Goal: Check status

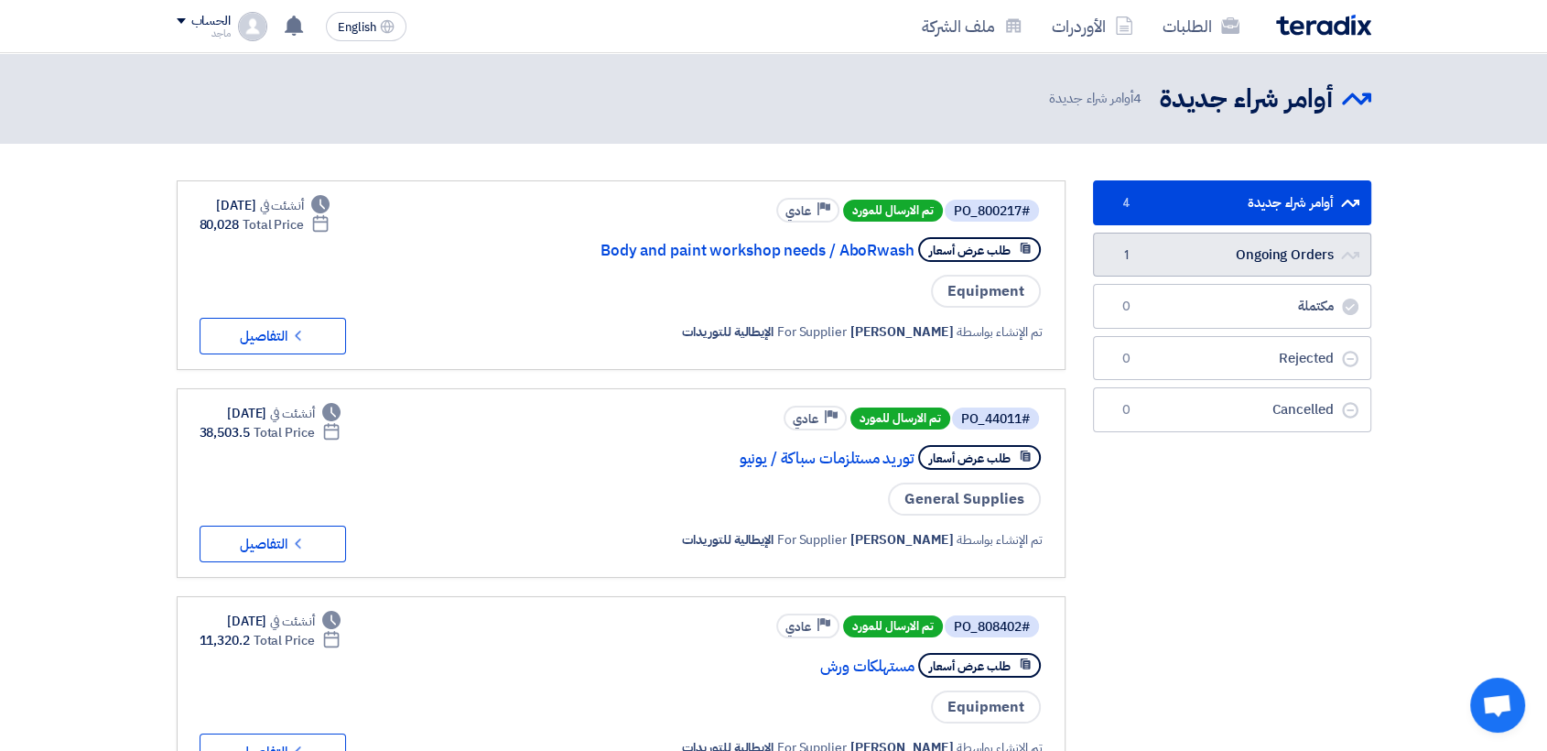
click at [1281, 244] on link "Ongoing Orders Ongoing Orders 1" at bounding box center [1232, 255] width 278 height 45
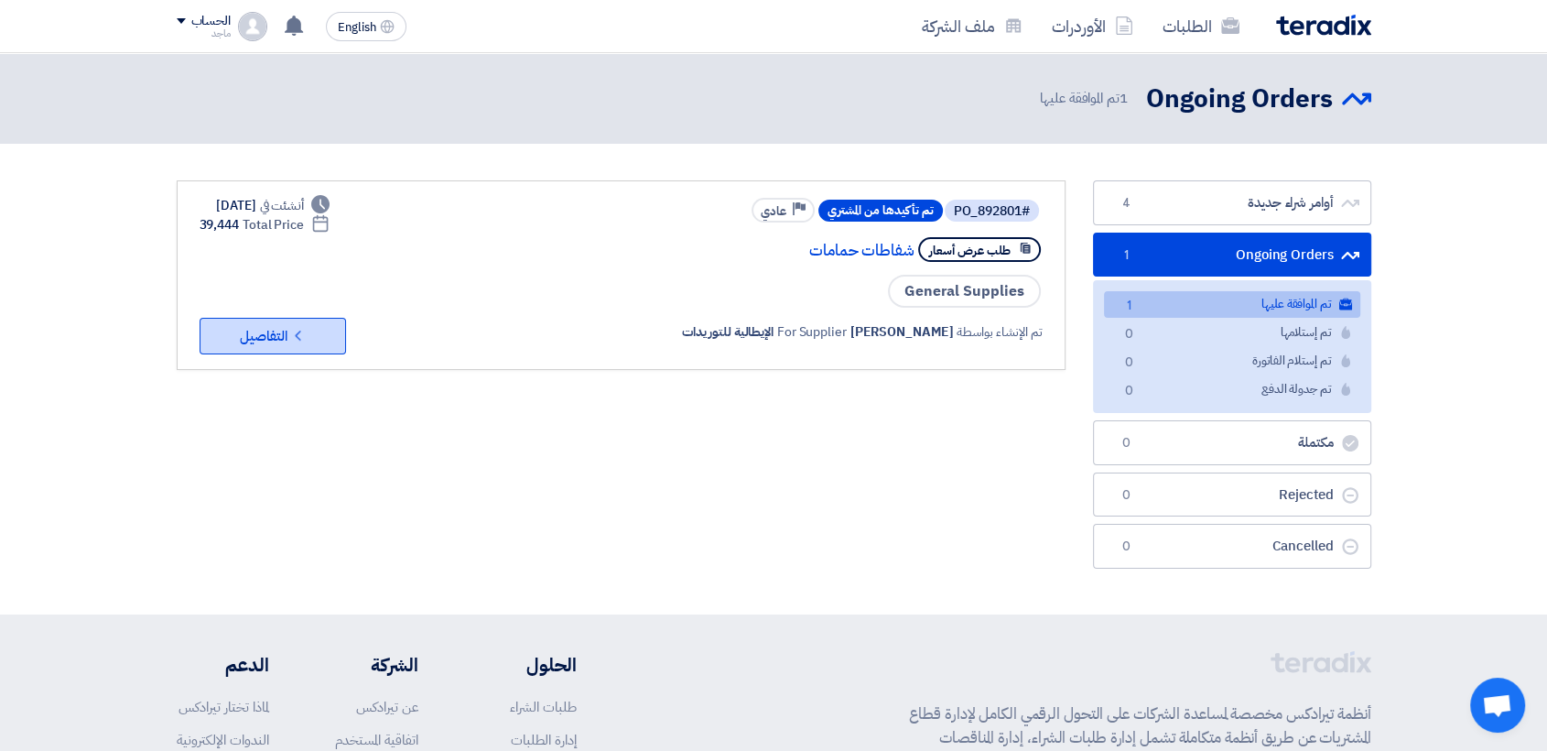
click at [237, 334] on button "Check details التفاصيل" at bounding box center [273, 336] width 146 height 37
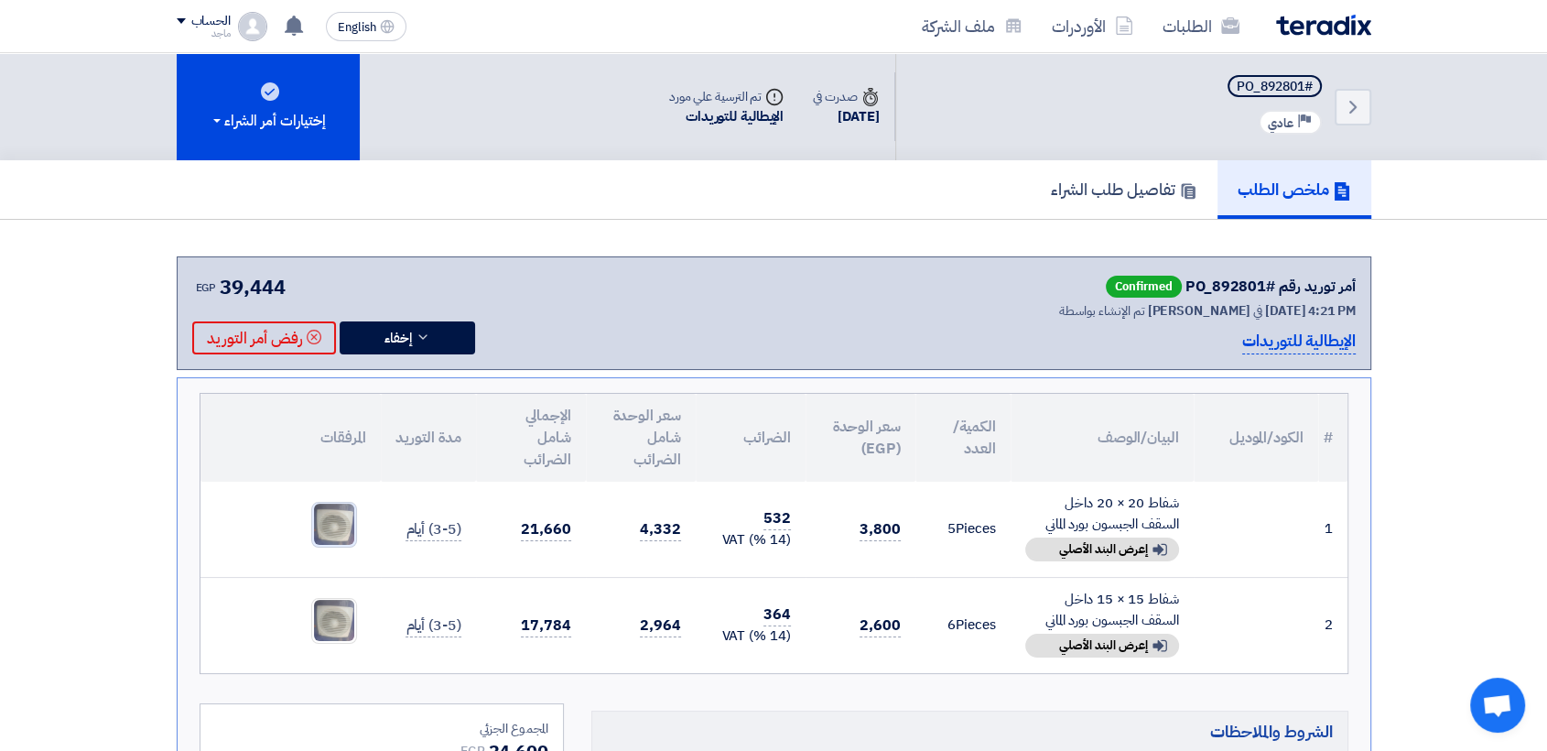
click at [329, 522] on img at bounding box center [334, 524] width 44 height 45
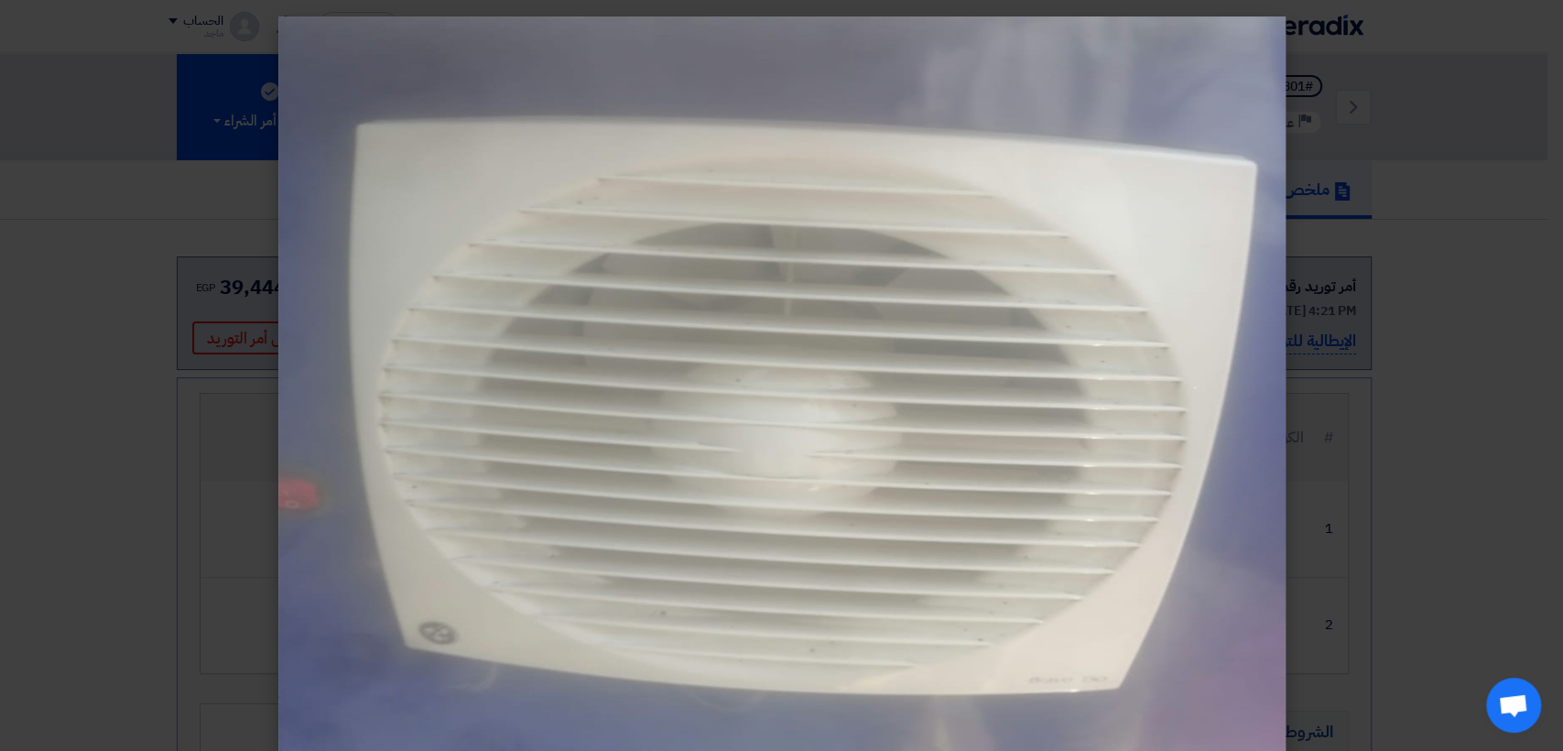
click at [208, 534] on modal-container at bounding box center [781, 375] width 1563 height 751
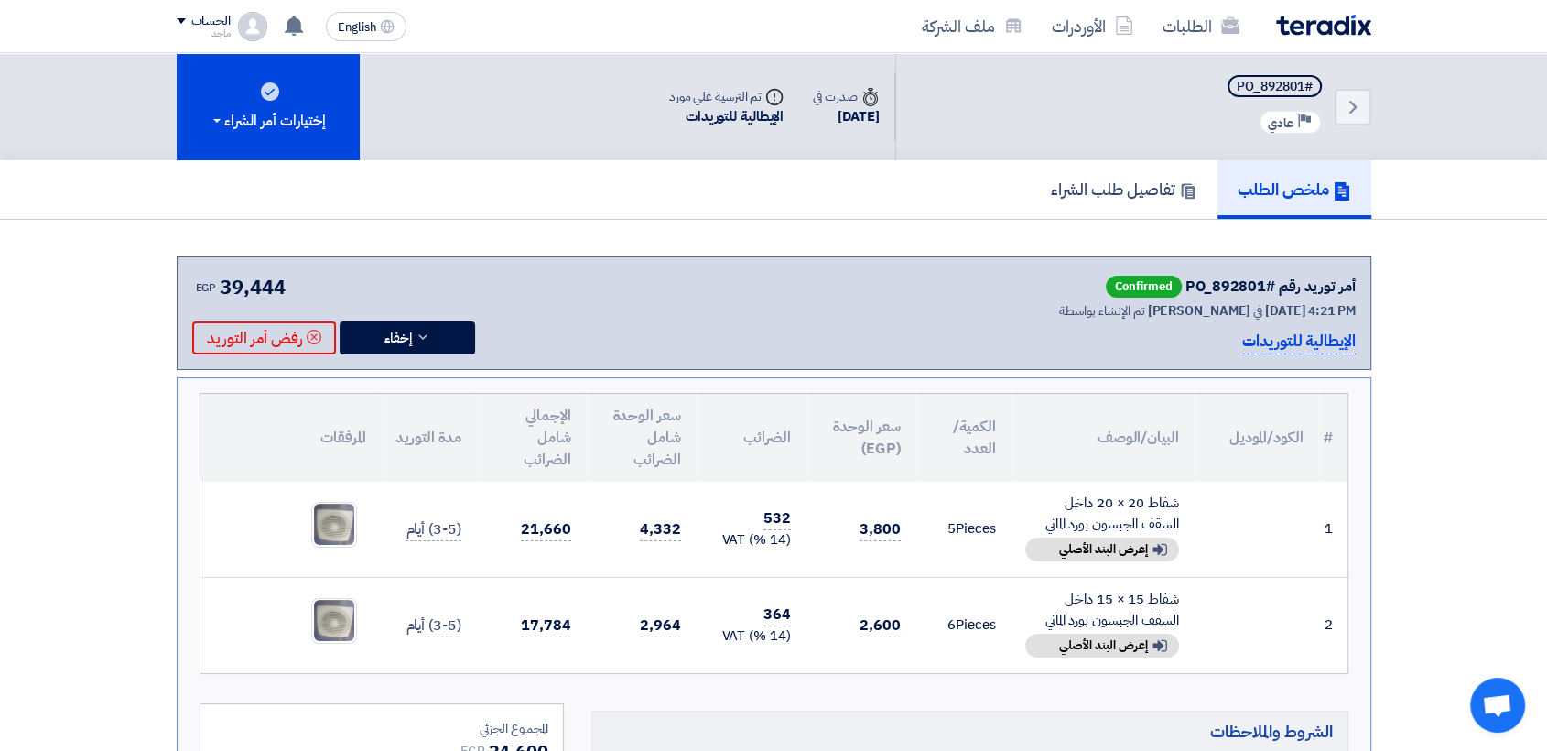
click at [207, 535] on td at bounding box center [291, 530] width 180 height 96
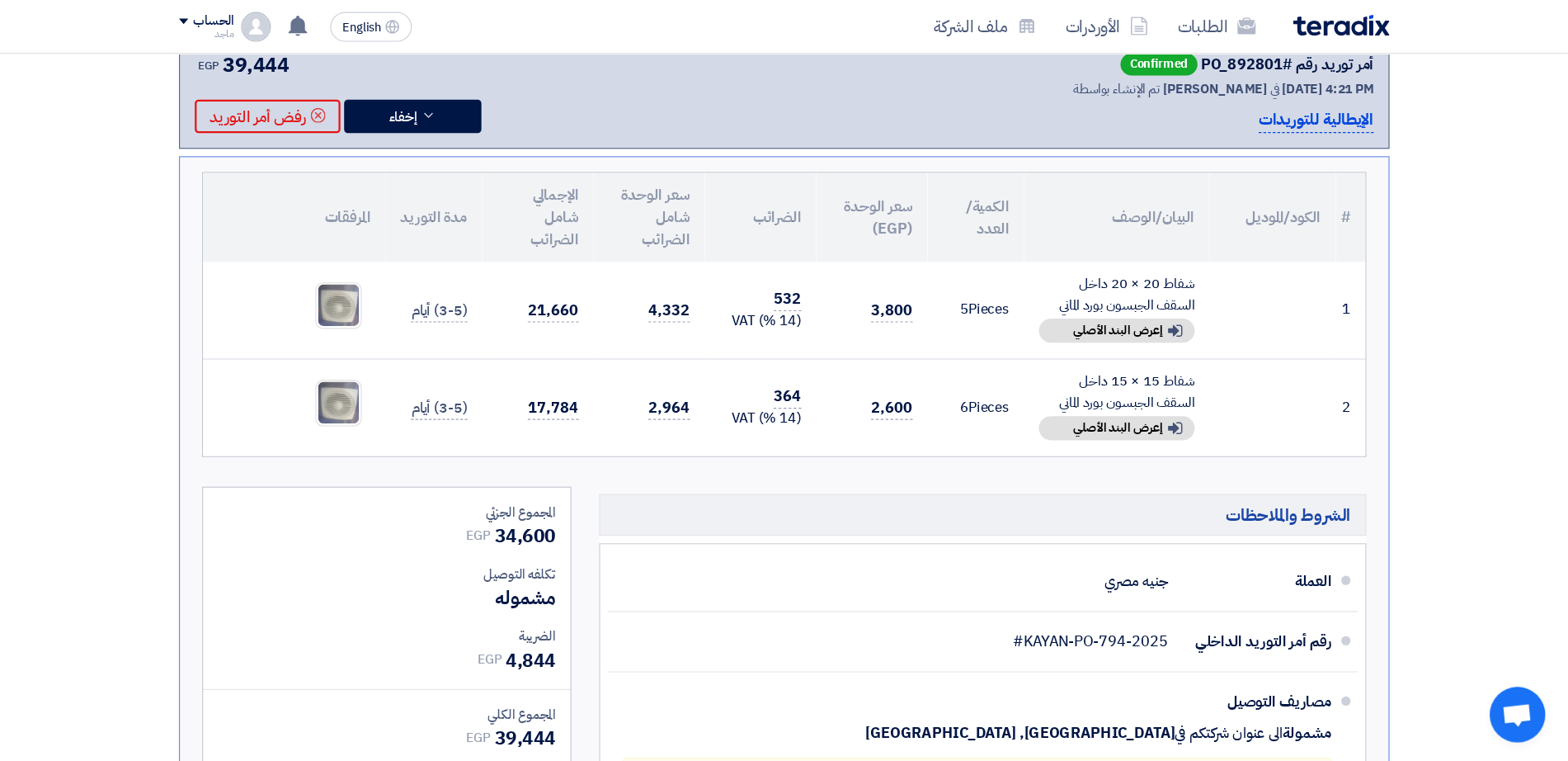
scroll to position [198, 0]
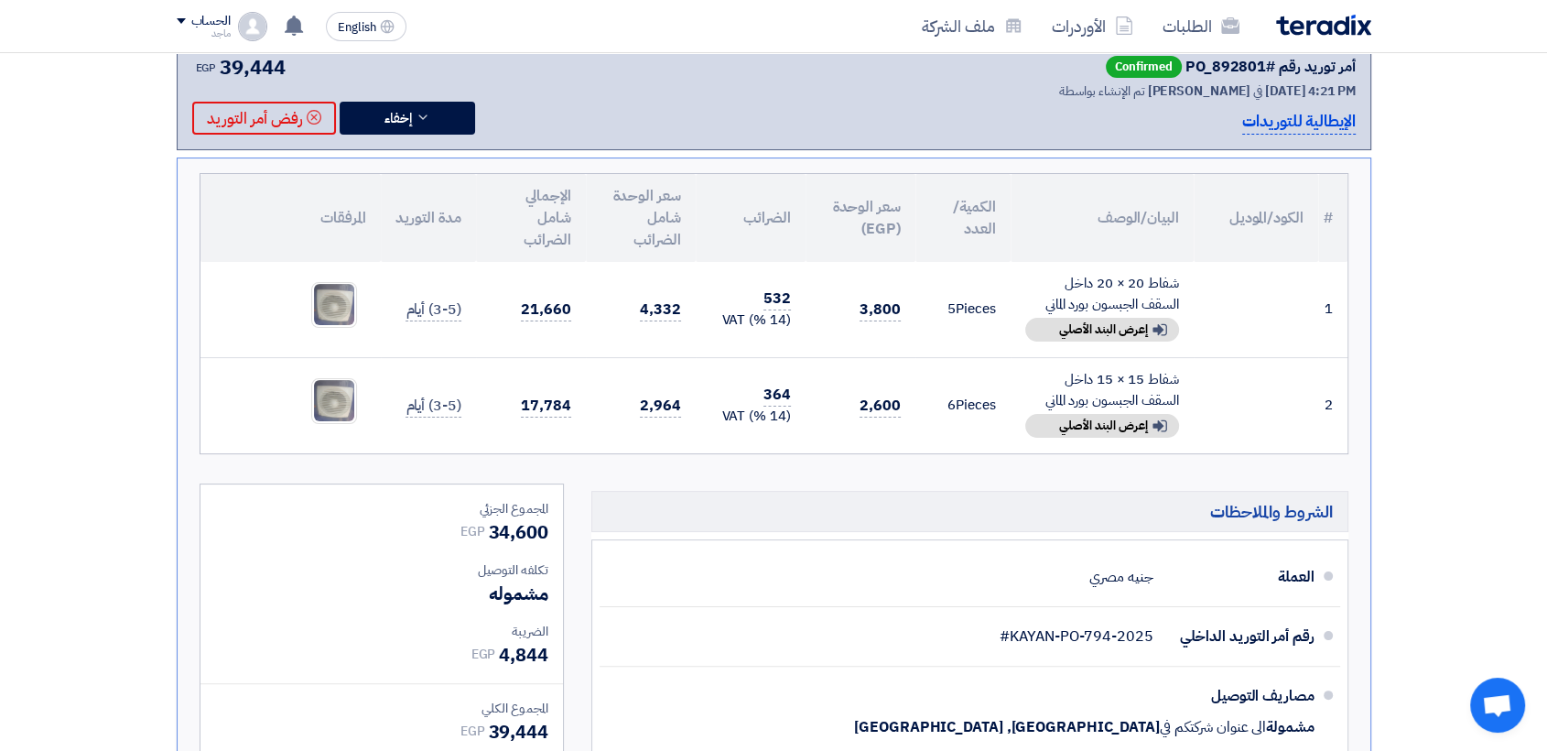
drag, startPoint x: 1561, startPoint y: 162, endPoint x: 102, endPoint y: 501, distance: 1498.2
click at [102, 501] on section "أمر توريد رقم #PO_892801 Confirmed تم الإنشاء بواسطة [PERSON_NAME] في [DATE] 4:…" at bounding box center [773, 529] width 1547 height 1059
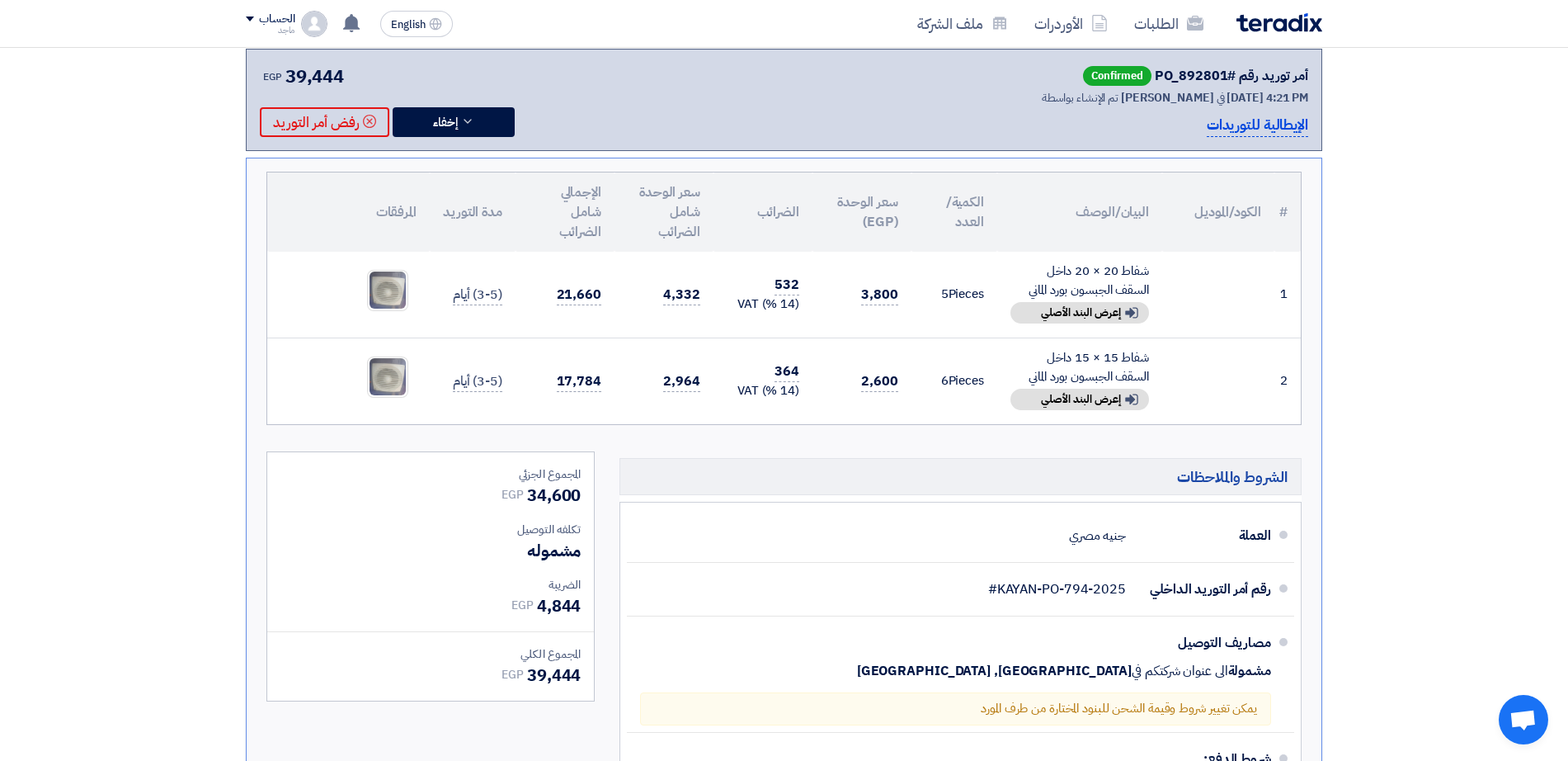
scroll to position [184, 0]
